Goal: Feedback & Contribution: Contribute content

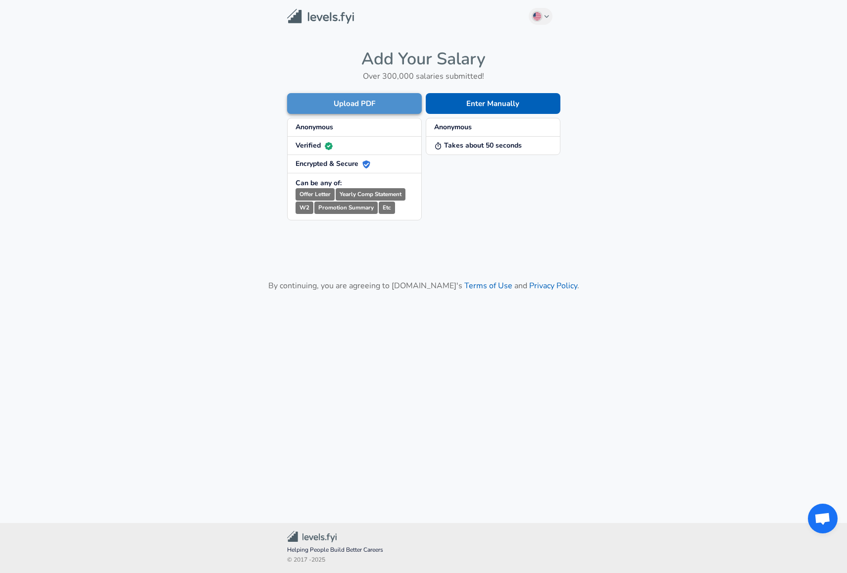
click at [352, 105] on button "Upload PDF" at bounding box center [354, 103] width 135 height 21
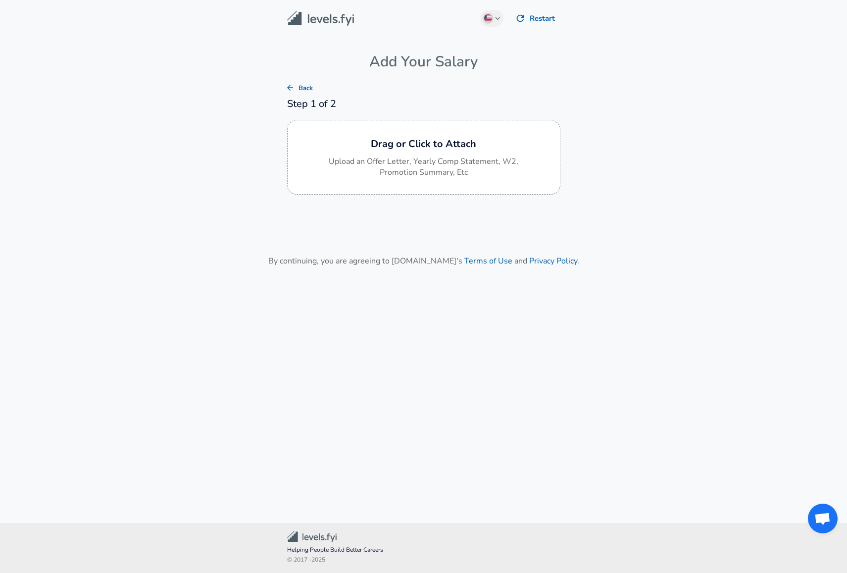
click at [297, 85] on button "Back" at bounding box center [300, 88] width 32 height 15
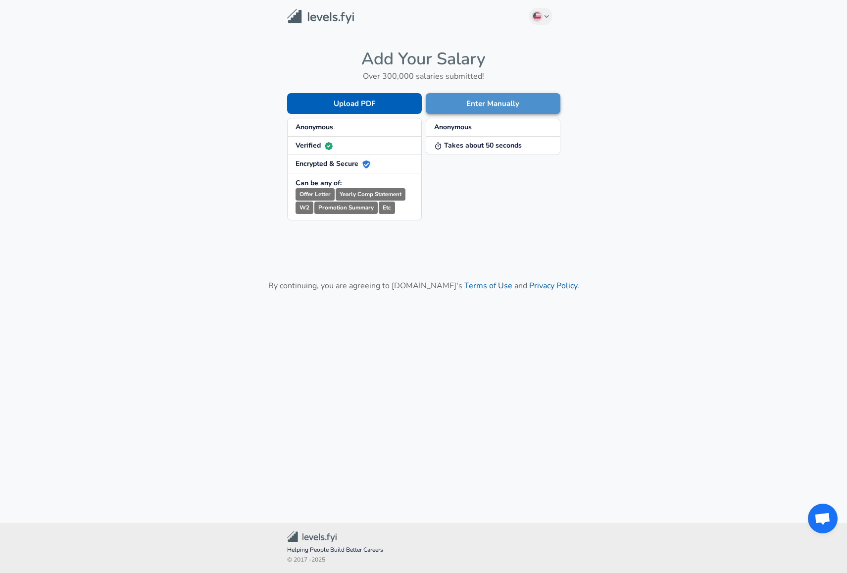
click at [517, 99] on button "Enter Manually" at bounding box center [493, 103] width 135 height 21
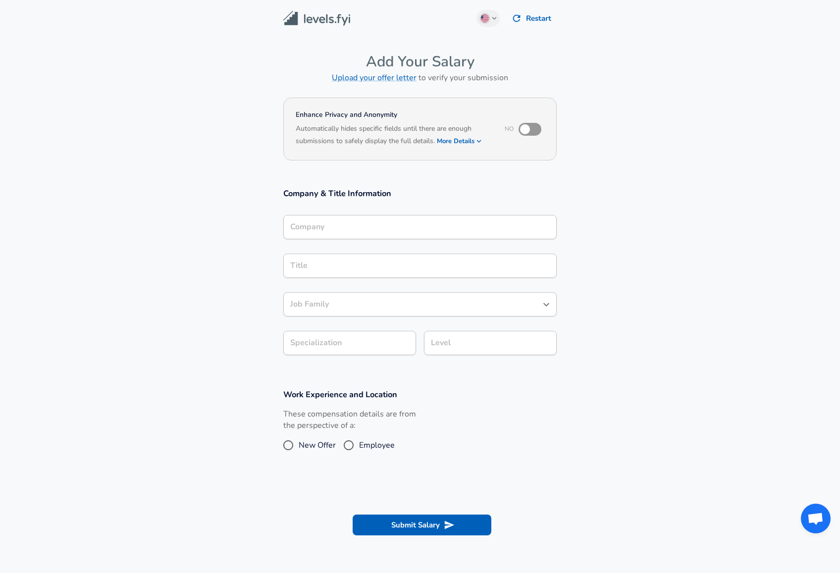
click at [528, 126] on input "checkbox" at bounding box center [525, 129] width 56 height 19
checkbox input "true"
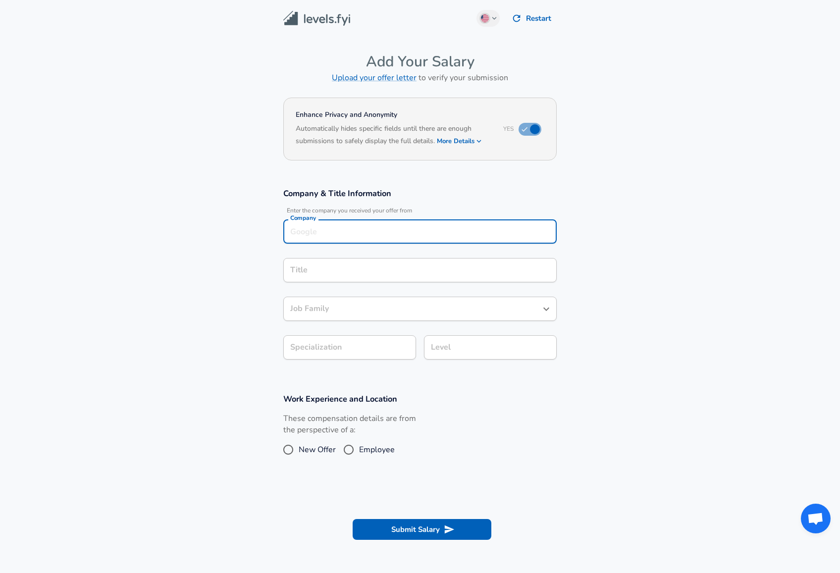
scroll to position [10, 0]
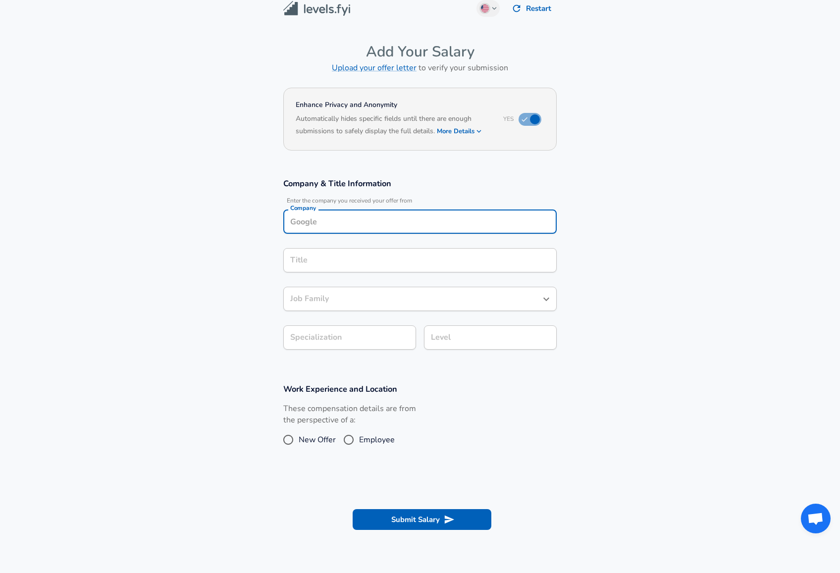
click at [386, 227] on input "Company" at bounding box center [420, 221] width 264 height 15
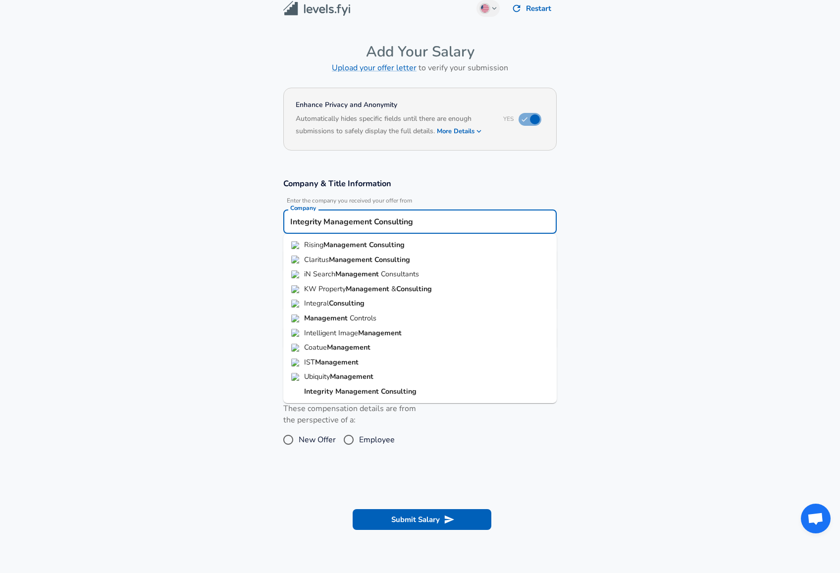
type input "Integrity Management Consulting"
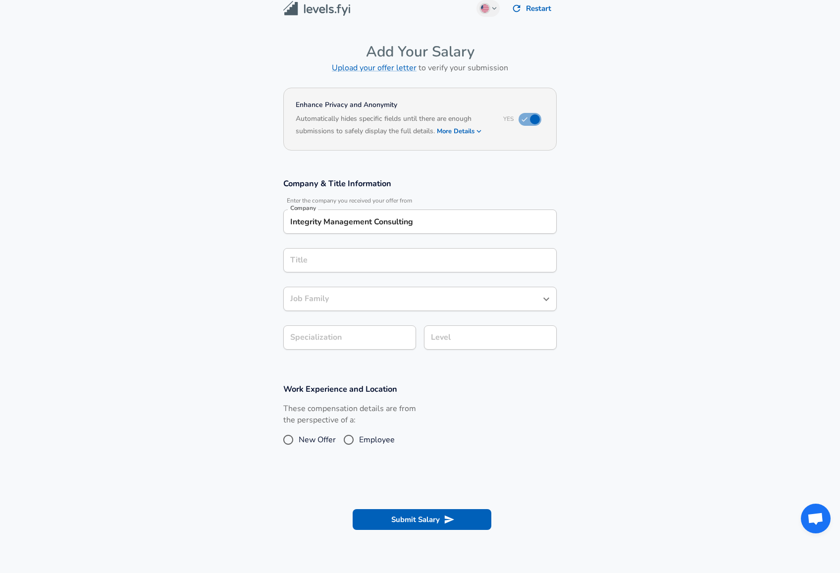
click at [594, 200] on section "Company & Title Information Enter the company you received your offer from Comp…" at bounding box center [420, 268] width 840 height 205
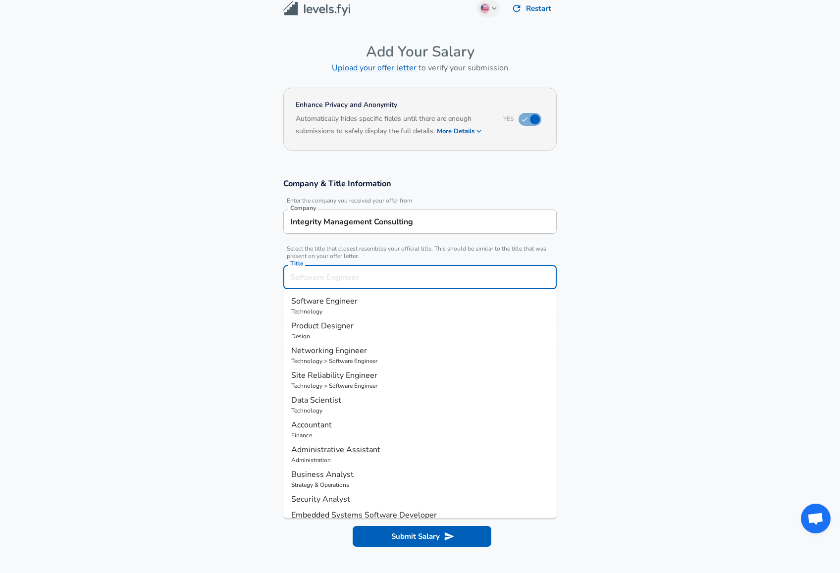
scroll to position [30, 0]
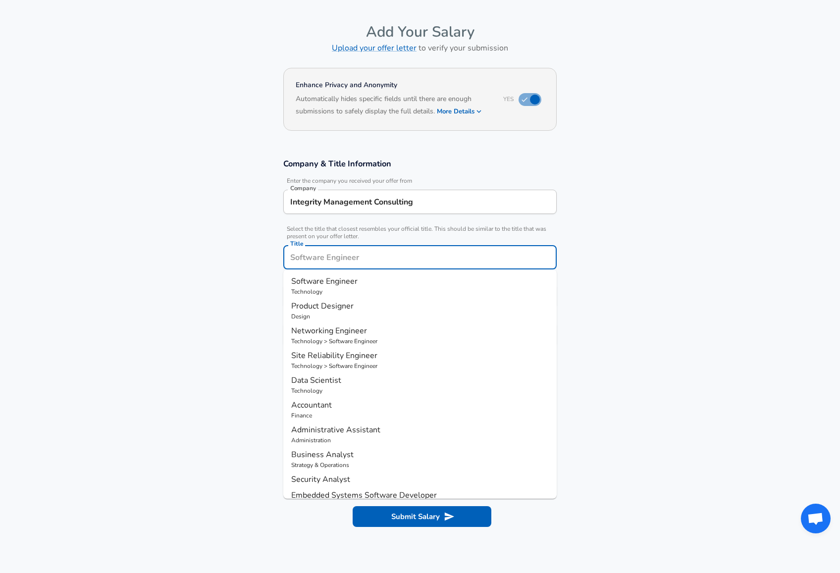
click at [386, 258] on input "Title" at bounding box center [420, 257] width 264 height 15
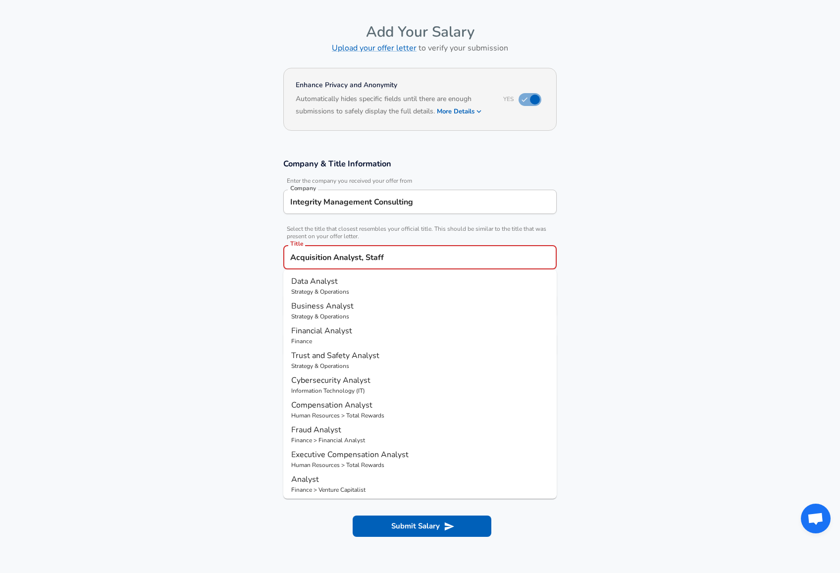
type input "Acquisition Analyst, Staff"
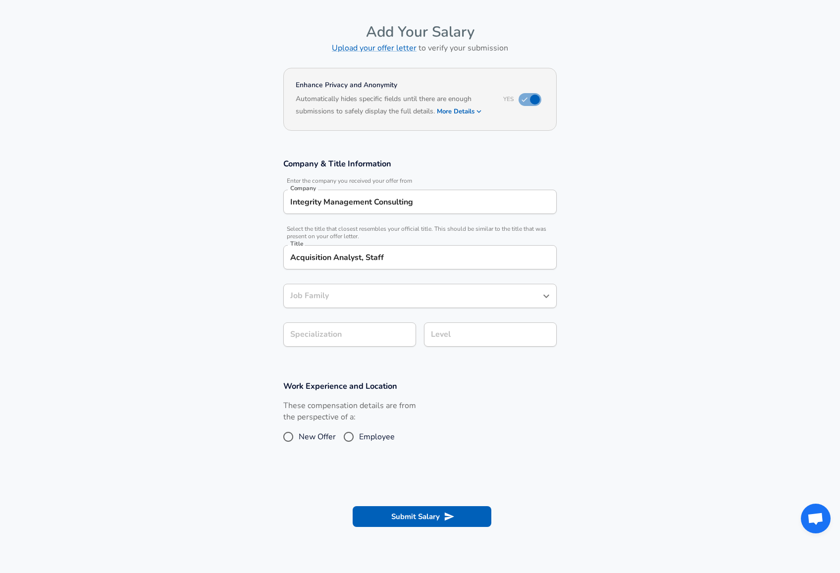
click at [633, 196] on section "Company & Title Information Enter the company you received your offer from Comp…" at bounding box center [420, 258] width 840 height 222
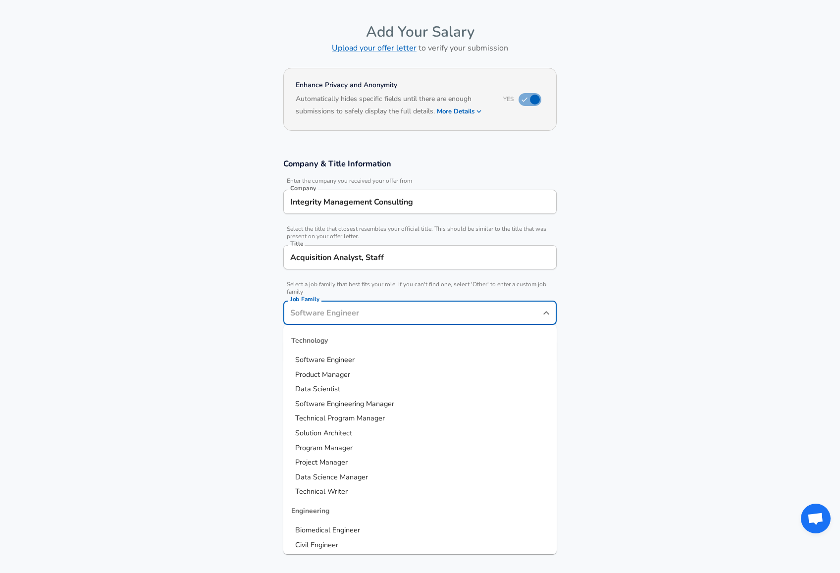
scroll to position [50, 0]
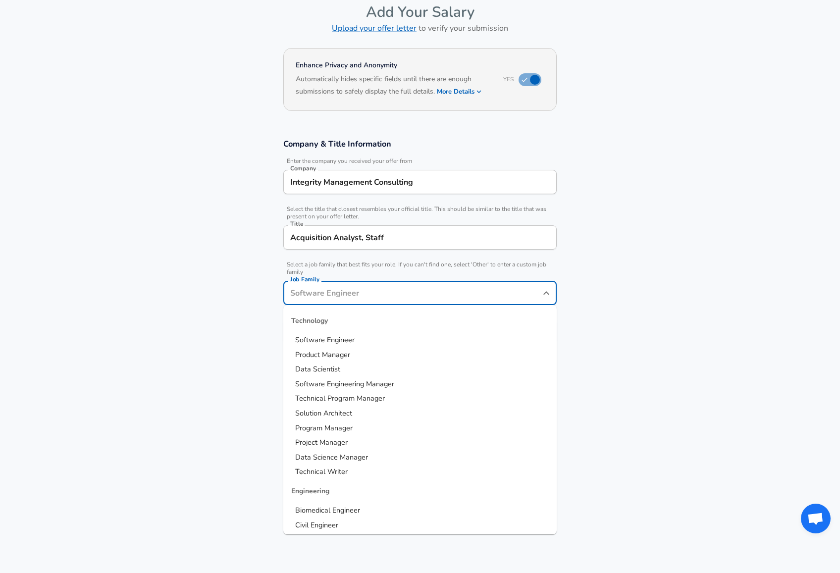
click at [357, 294] on input "Job Family" at bounding box center [413, 292] width 250 height 15
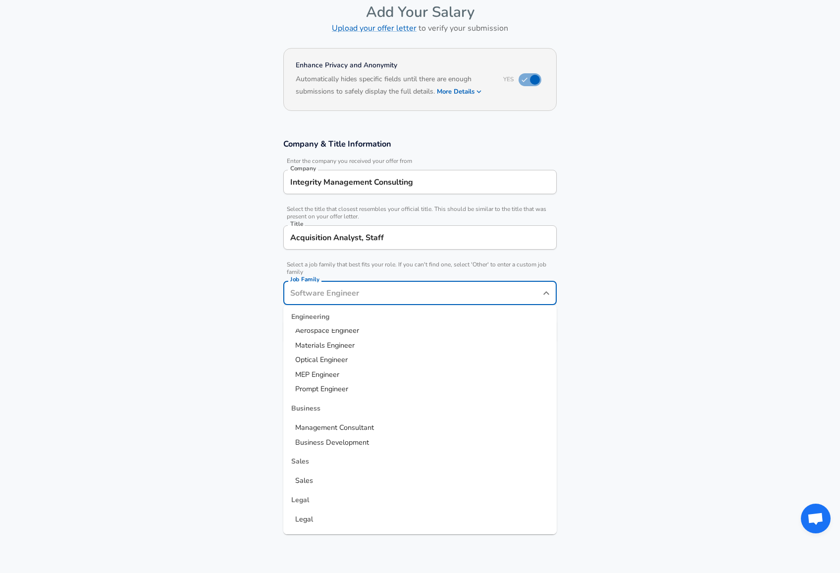
click at [384, 427] on li "Management Consultant" at bounding box center [419, 427] width 273 height 15
type input "Management Consultant"
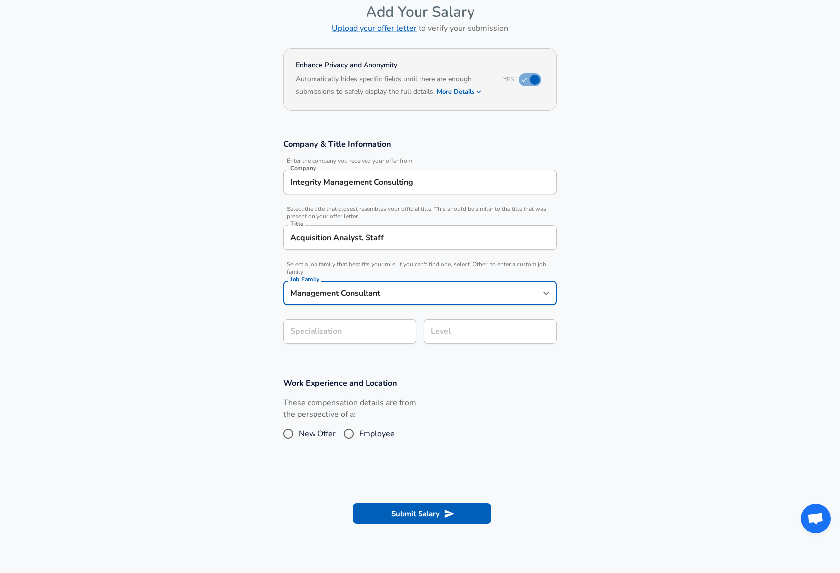
scroll to position [79, 0]
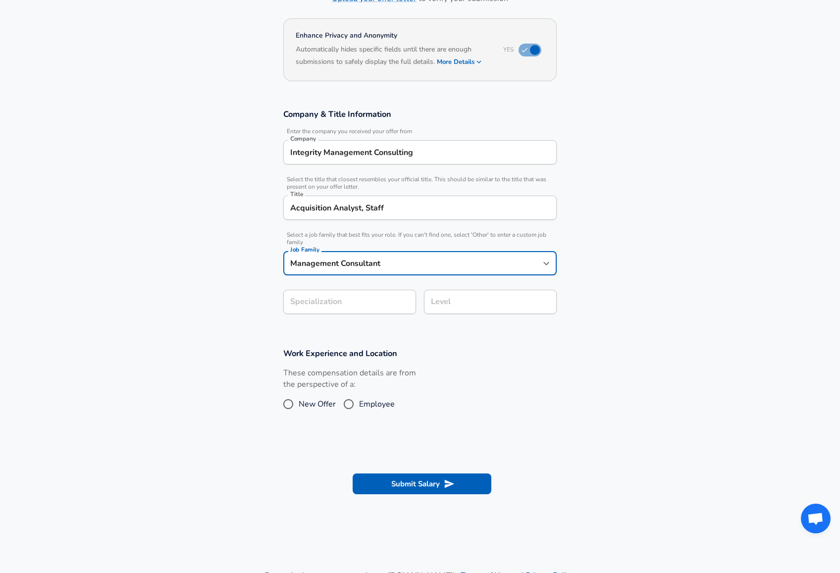
click at [358, 336] on section "Company & Title Information Enter the company you received your offer from Comp…" at bounding box center [420, 216] width 840 height 239
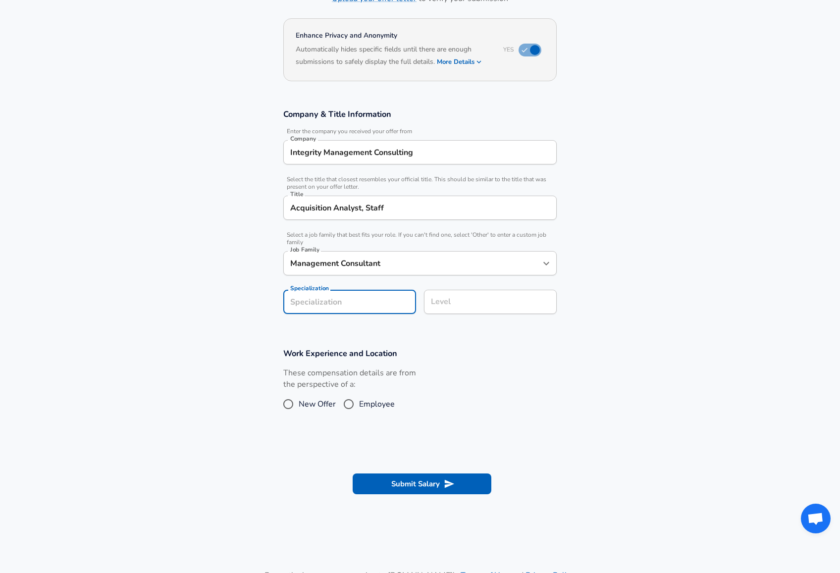
type input "A"
type input "Procurement"
click at [391, 335] on section "Company & Title Information Enter the company you received your offer from Comp…" at bounding box center [420, 216] width 840 height 239
click at [352, 402] on input "Employee" at bounding box center [348, 404] width 21 height 16
radio input "true"
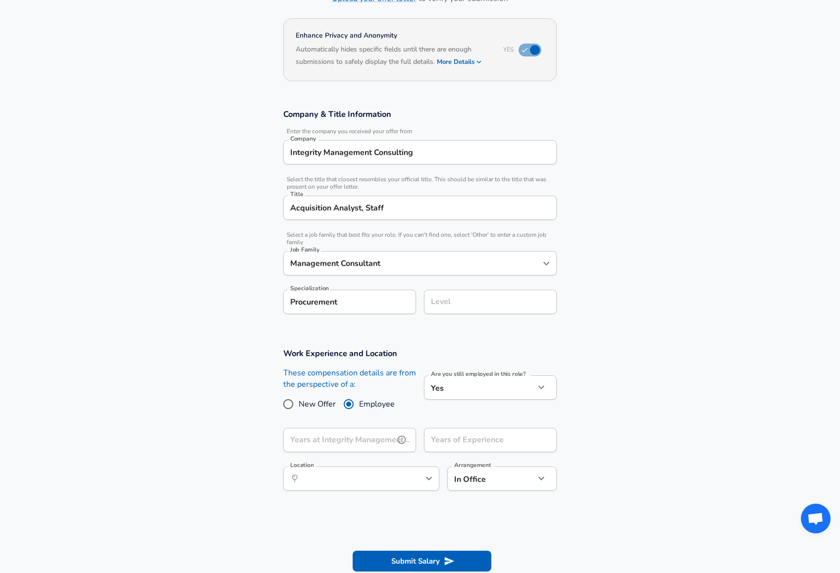
click at [359, 440] on input "Years at Integrity Management Consulting" at bounding box center [338, 440] width 111 height 24
click at [585, 418] on section "Work Experience and Location These compensation details are from the perspectiv…" at bounding box center [420, 424] width 840 height 176
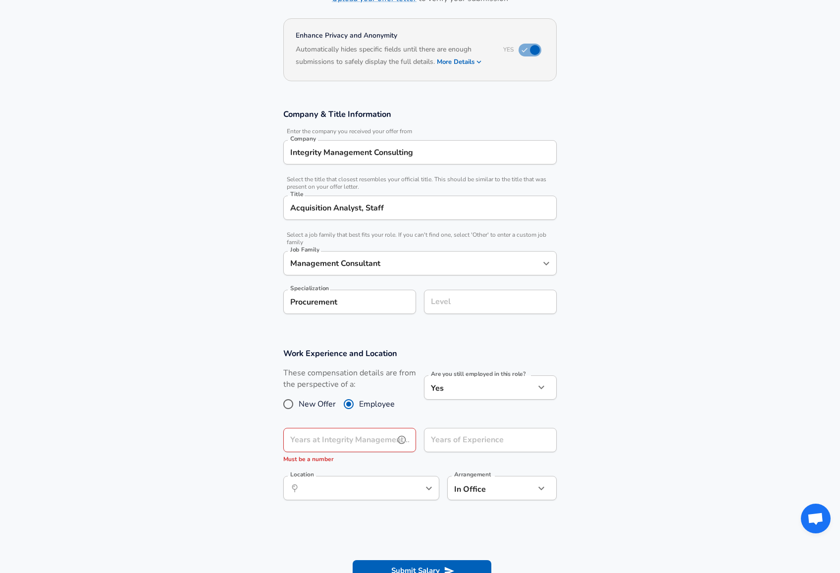
click at [340, 442] on input "Years at Integrity Management Consulting" at bounding box center [338, 440] width 111 height 24
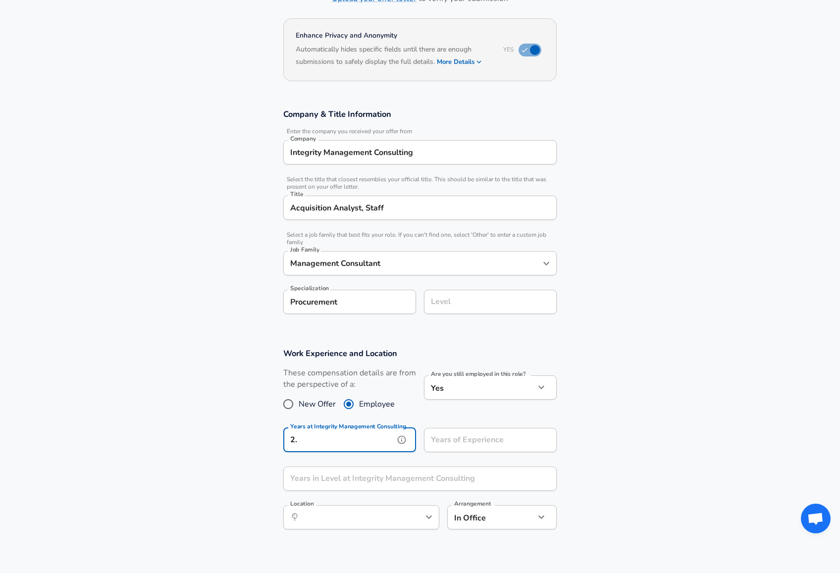
type input "2"
click at [467, 445] on input "Years of Experience" at bounding box center [479, 440] width 111 height 24
type input "8"
click at [634, 436] on section "Work Experience and Location These compensation details are from the perspectiv…" at bounding box center [420, 443] width 840 height 215
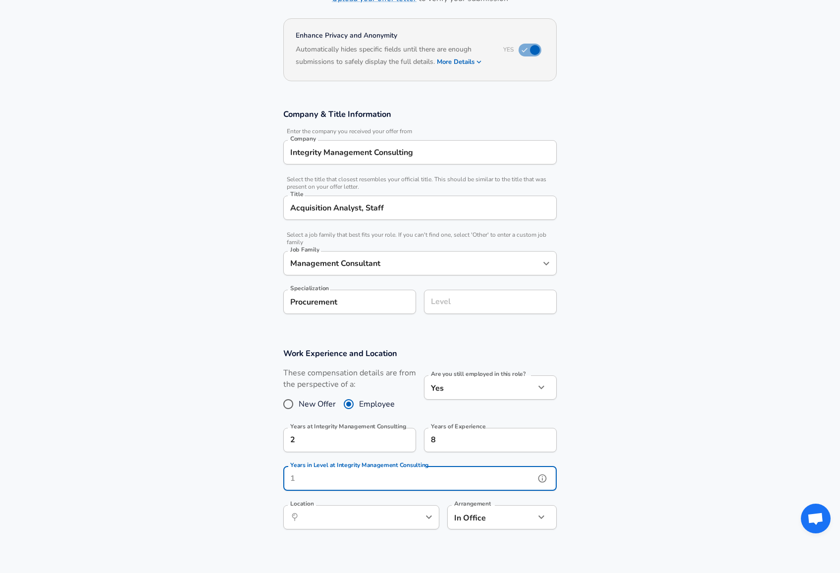
click at [394, 479] on input "Years in Level at Integrity Management Consulting" at bounding box center [409, 478] width 252 height 24
type input "2"
click at [695, 462] on section "Work Experience and Location These compensation details are from the perspectiv…" at bounding box center [420, 443] width 840 height 215
click at [413, 523] on button "help" at bounding box center [412, 517] width 15 height 15
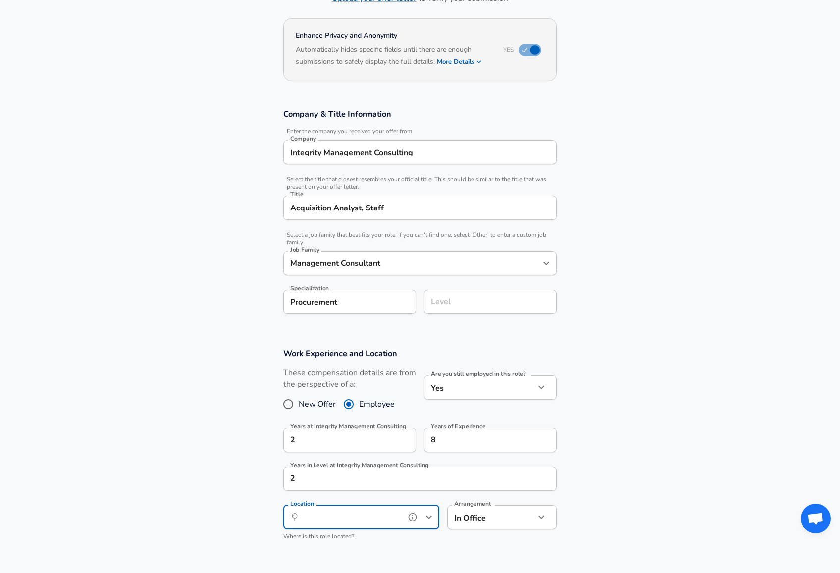
click at [430, 520] on icon "Open" at bounding box center [429, 517] width 12 height 12
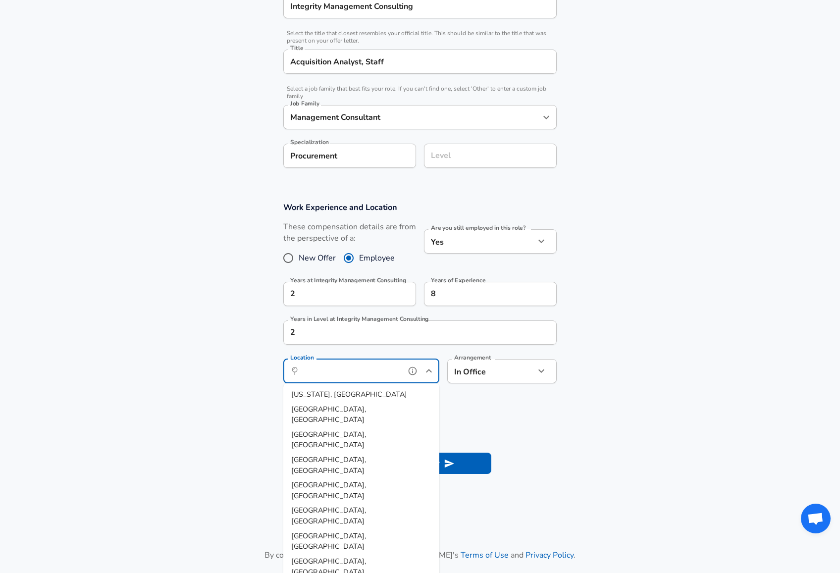
scroll to position [228, 0]
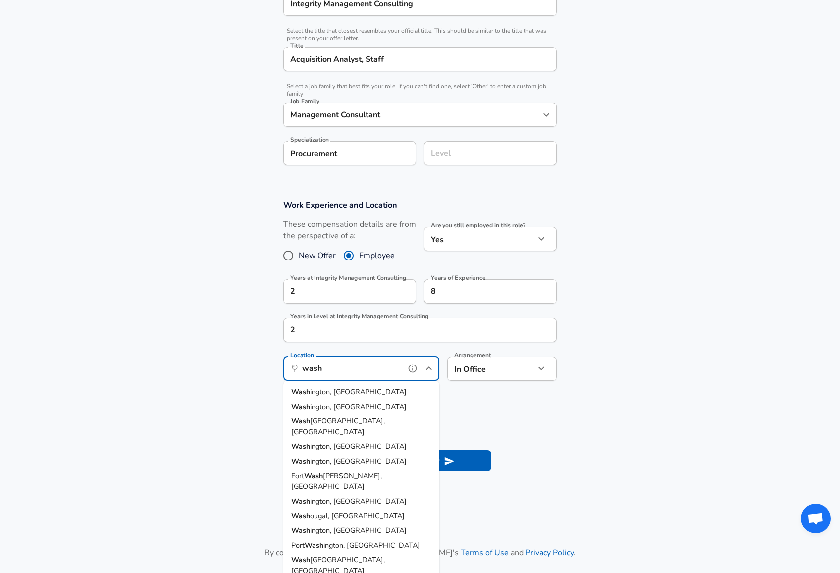
click at [355, 386] on li "Wash ington, DC" at bounding box center [361, 392] width 156 height 15
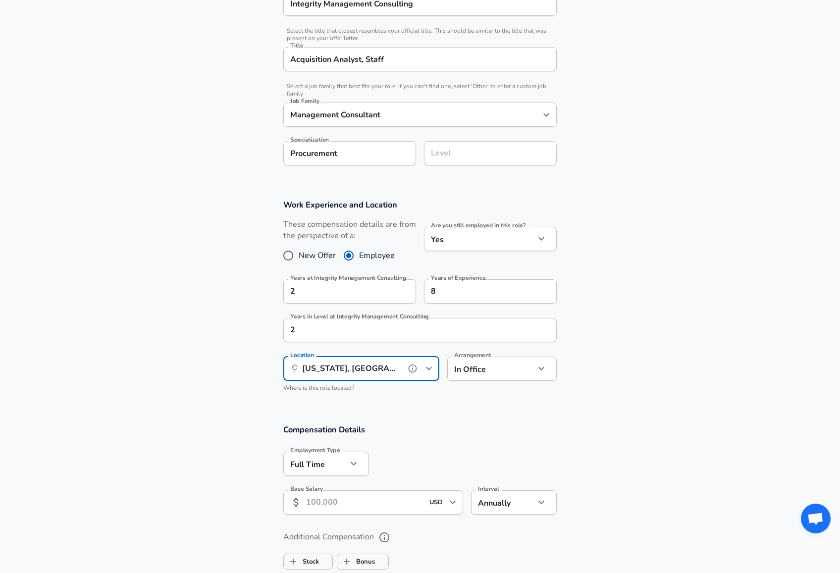
type input "Washington, DC"
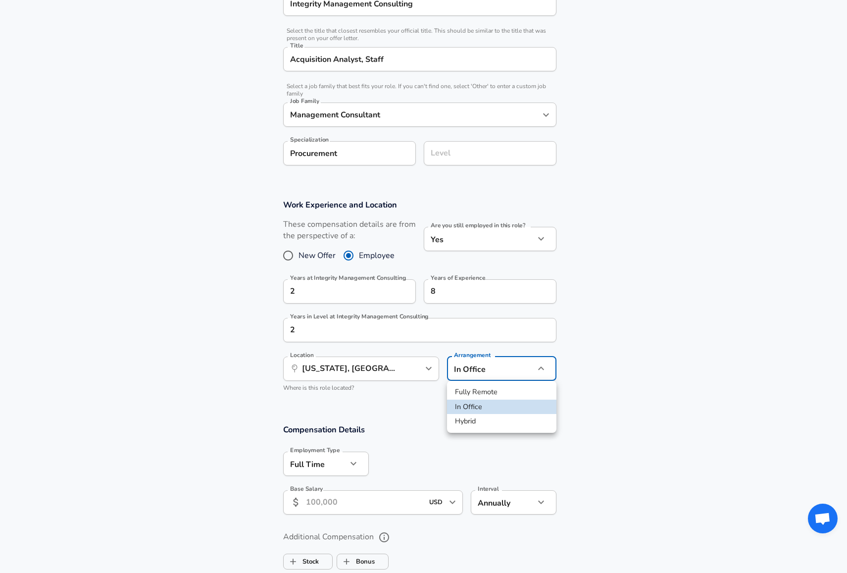
click at [509, 345] on body "English (US) Change Restart Add Your Salary Upload your offer letter to verify …" at bounding box center [423, 58] width 847 height 573
click at [496, 393] on li "Fully Remote" at bounding box center [501, 392] width 109 height 15
type input "remote"
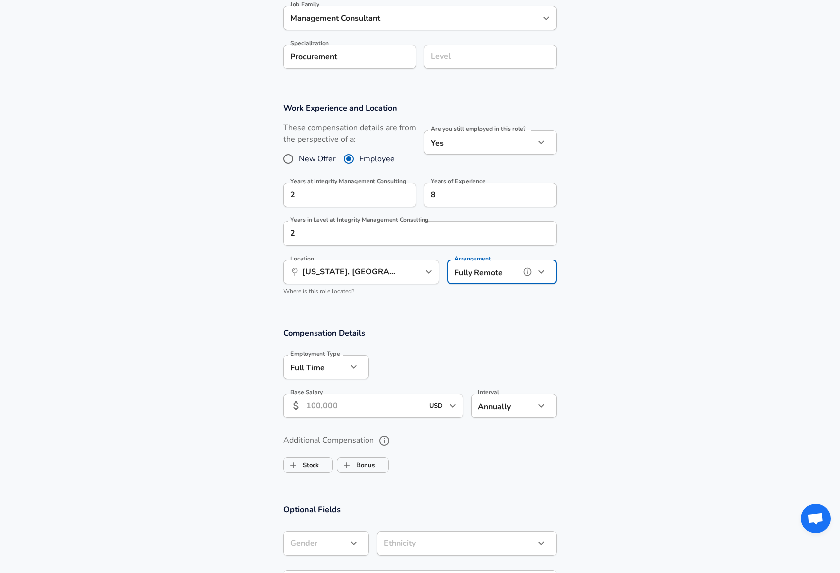
scroll to position [327, 0]
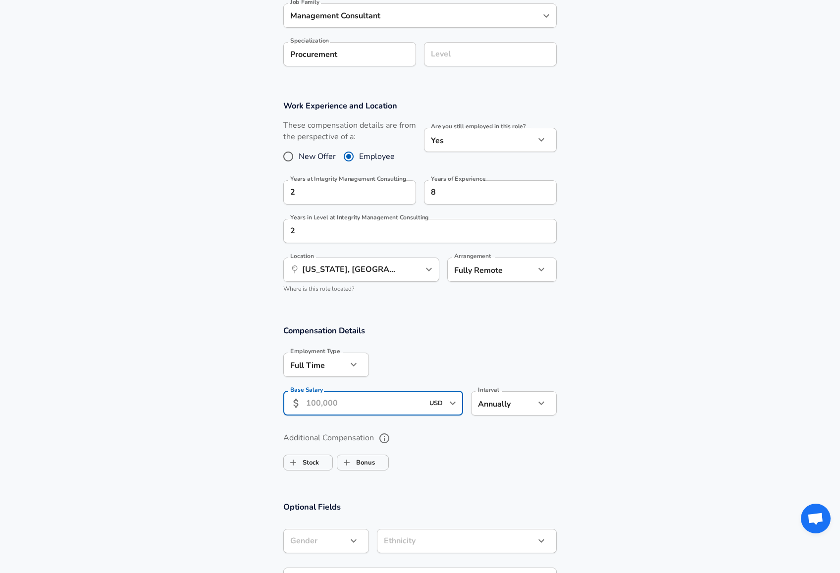
click at [364, 407] on input "Base Salary" at bounding box center [364, 403] width 117 height 24
type input "91,200"
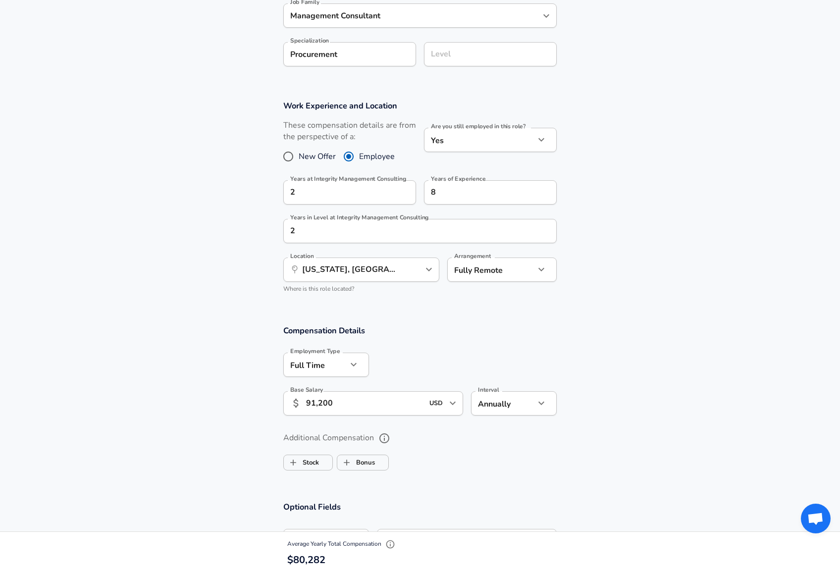
click at [646, 370] on section "Compensation Details Employment Type Full Time full_time Employment Type Base S…" at bounding box center [420, 373] width 840 height 97
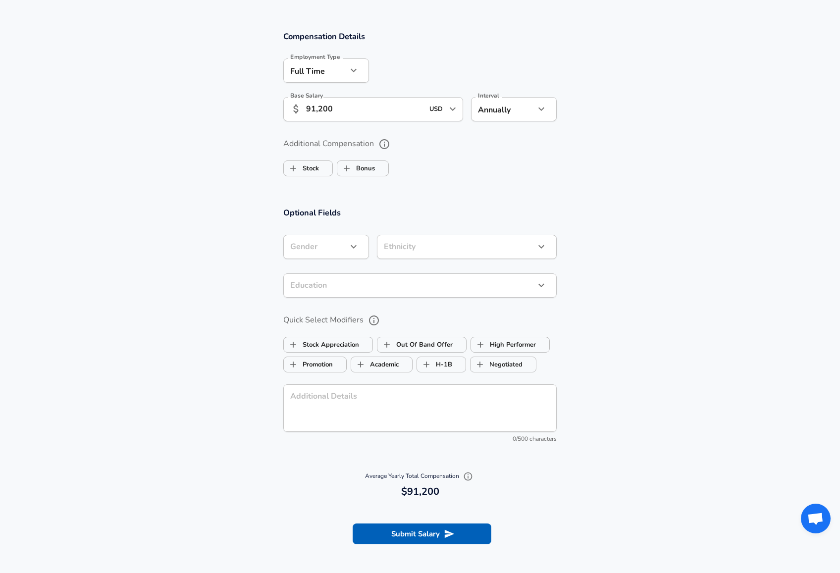
scroll to position [624, 0]
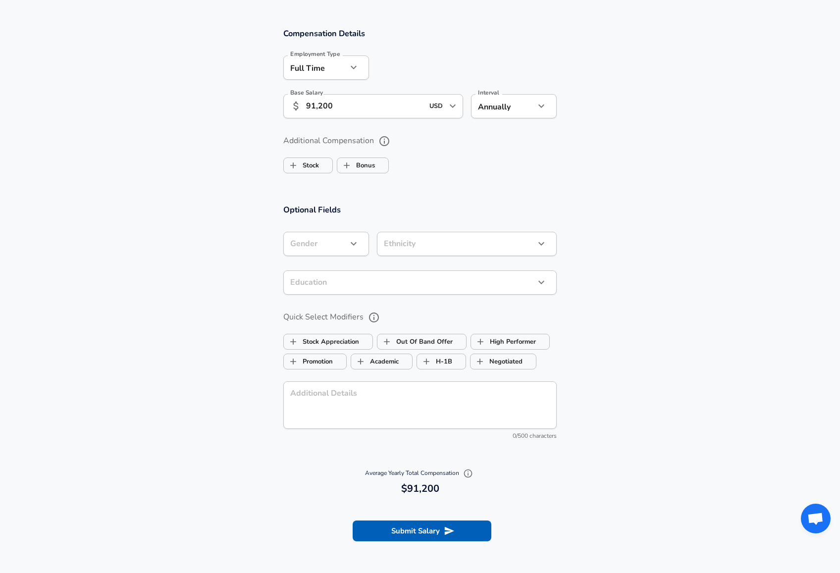
click at [386, 141] on icon "help" at bounding box center [384, 141] width 12 height 12
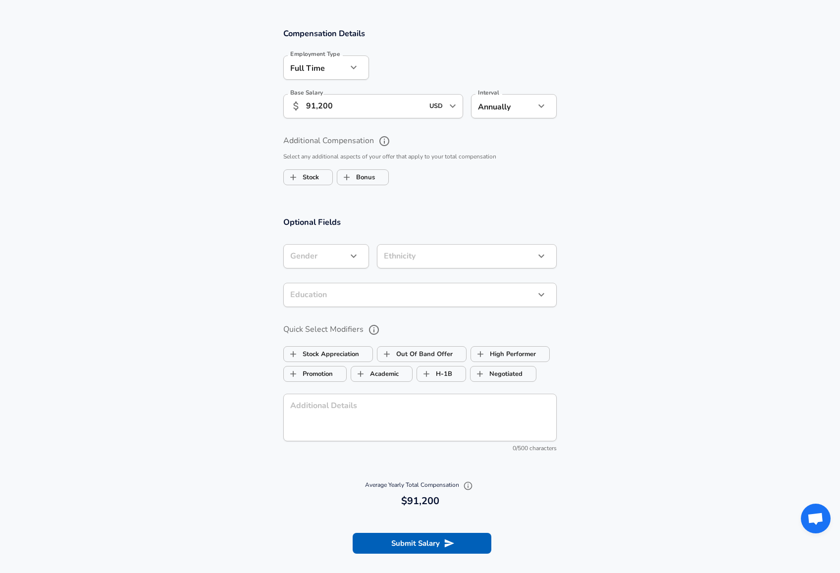
click at [603, 153] on section "Additional Compensation Select any additional aspects of your offer that apply …" at bounding box center [420, 157] width 840 height 65
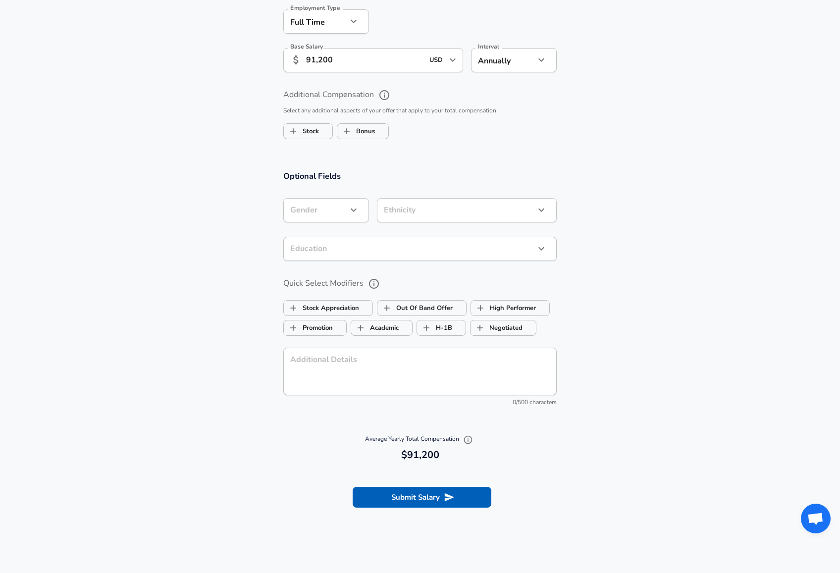
scroll to position [673, 0]
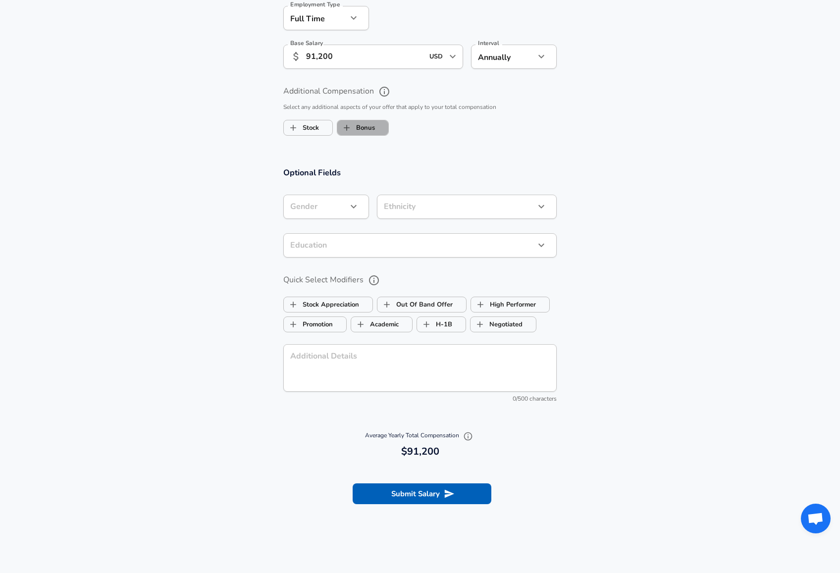
click at [376, 130] on span "Bonus" at bounding box center [362, 127] width 51 height 19
checkbox input "true"
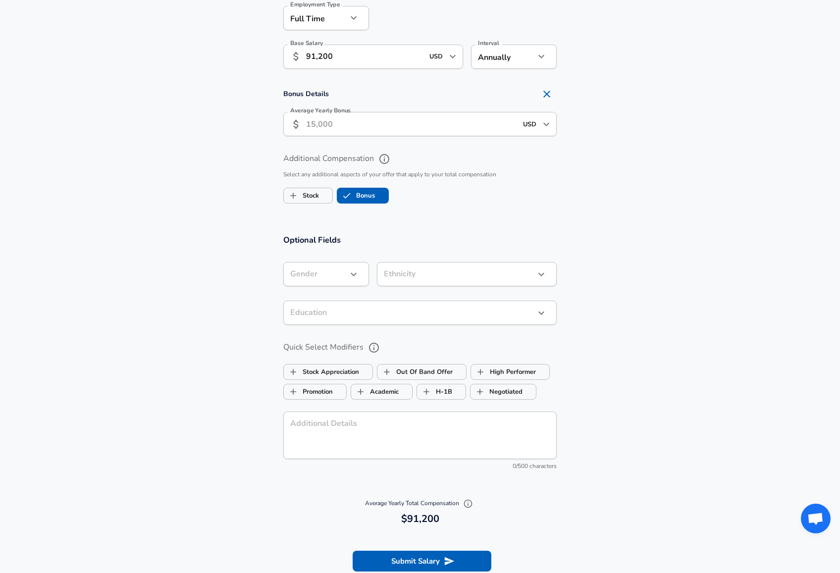
click at [379, 126] on input "Average Yearly Bonus" at bounding box center [411, 124] width 211 height 24
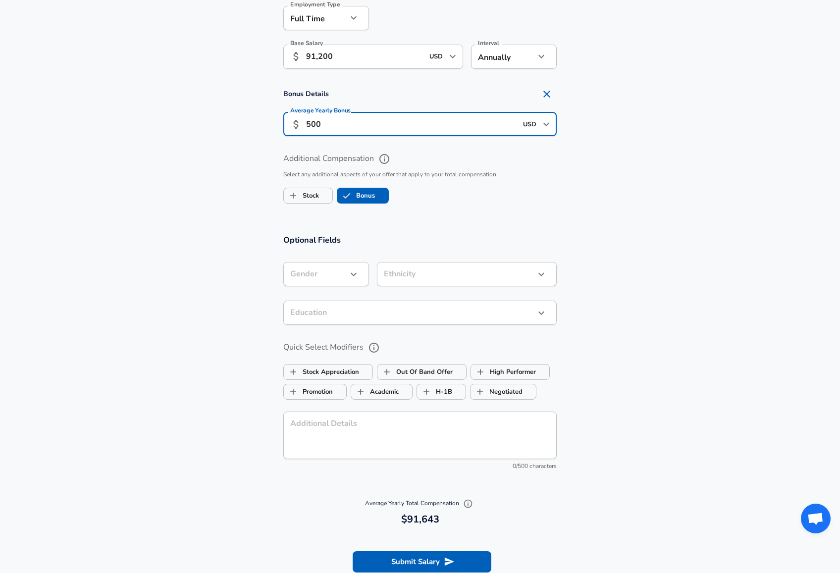
type input "500"
click at [641, 189] on section "Additional Compensation Select any additional aspects of your offer that apply …" at bounding box center [420, 175] width 840 height 65
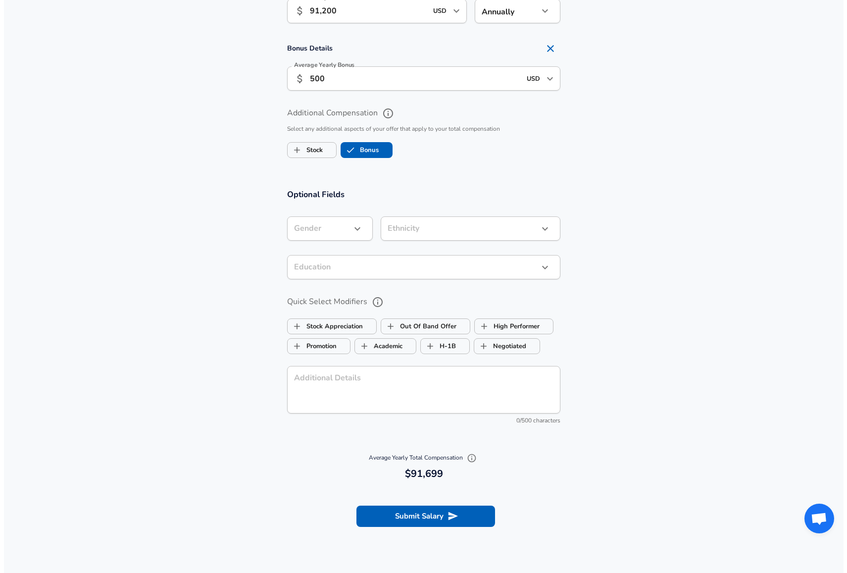
scroll to position [723, 0]
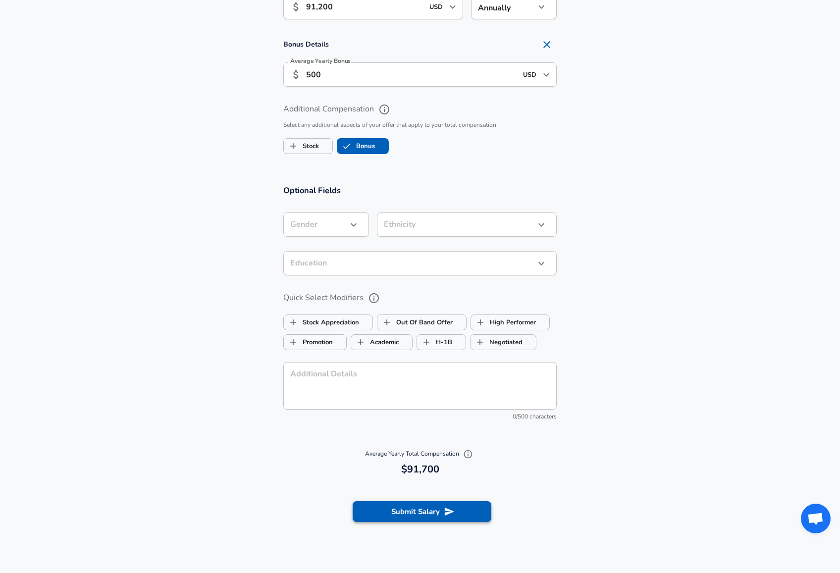
click at [458, 506] on button "Submit Salary" at bounding box center [422, 511] width 139 height 21
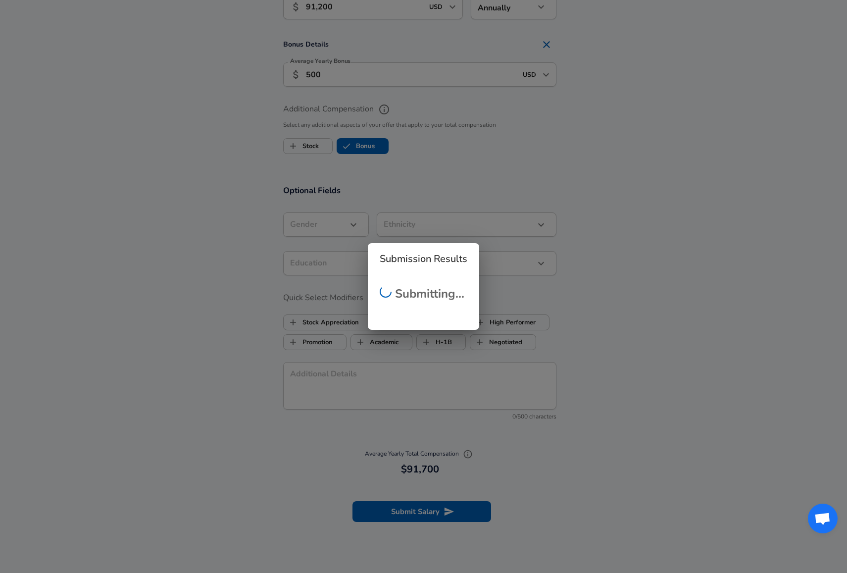
checkbox input "false"
